Goal: Navigation & Orientation: Find specific page/section

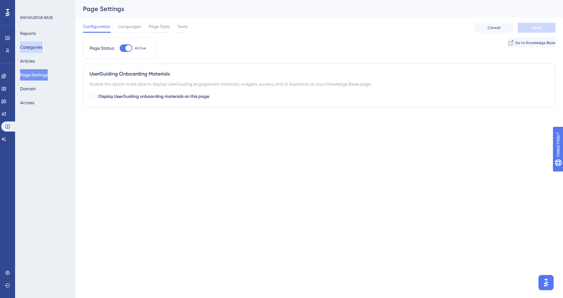
click at [39, 44] on button "Categories" at bounding box center [31, 46] width 22 height 11
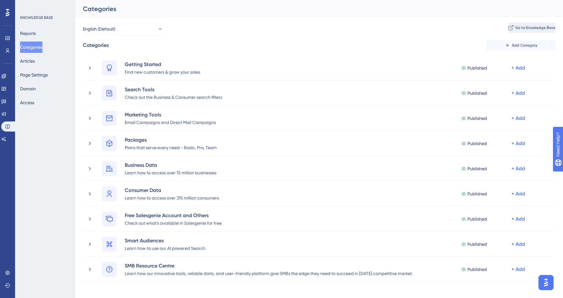
click at [519, 25] on span "Go to Knowledge Base" at bounding box center [535, 27] width 40 height 5
click at [530, 25] on span "Go to Knowledge Base" at bounding box center [535, 27] width 40 height 5
click at [515, 30] on span "Go to Knowledge Base" at bounding box center [535, 27] width 40 height 5
click at [6, 113] on icon at bounding box center [3, 113] width 5 height 5
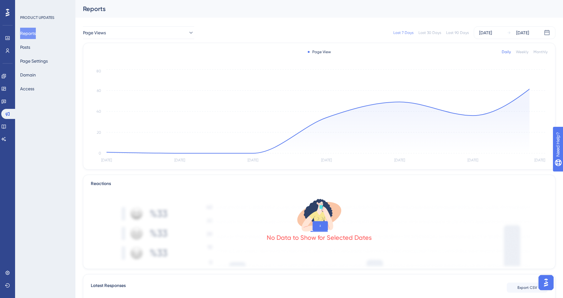
click at [40, 45] on div "Reports Posts Page Settings Domain Access" at bounding box center [45, 61] width 51 height 67
click at [30, 46] on button "Posts" at bounding box center [25, 46] width 10 height 11
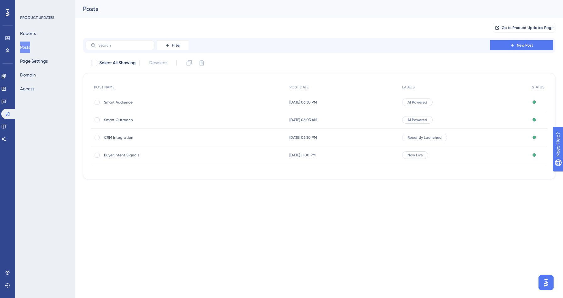
click at [522, 20] on div "Go to Product Updates Page" at bounding box center [319, 28] width 472 height 20
click at [521, 26] on span "Go to Product Updates Page" at bounding box center [528, 27] width 52 height 5
